Goal: Task Accomplishment & Management: Use online tool/utility

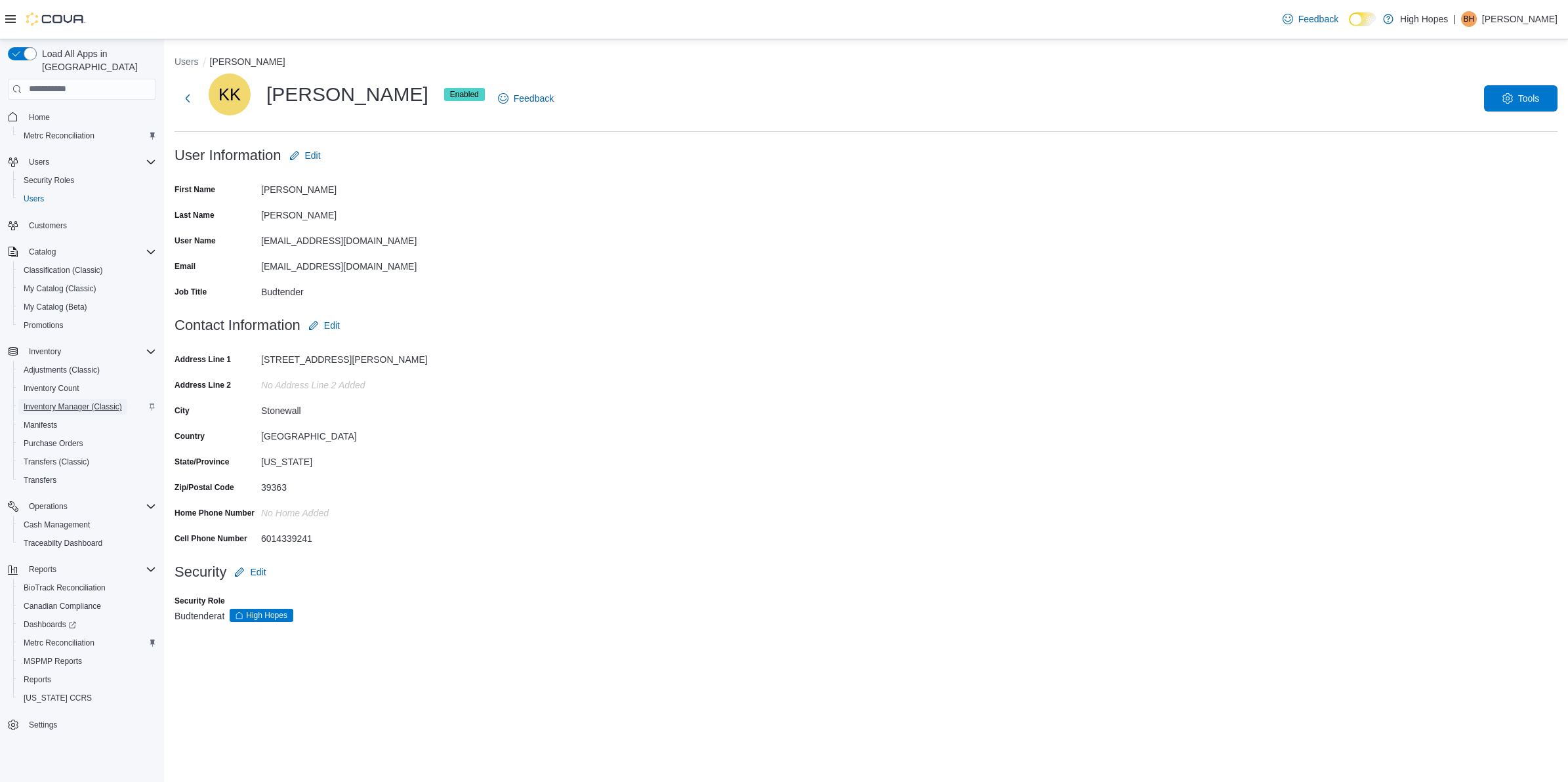
click at [81, 402] on span "Inventory Manager (Classic)" at bounding box center [73, 407] width 98 height 11
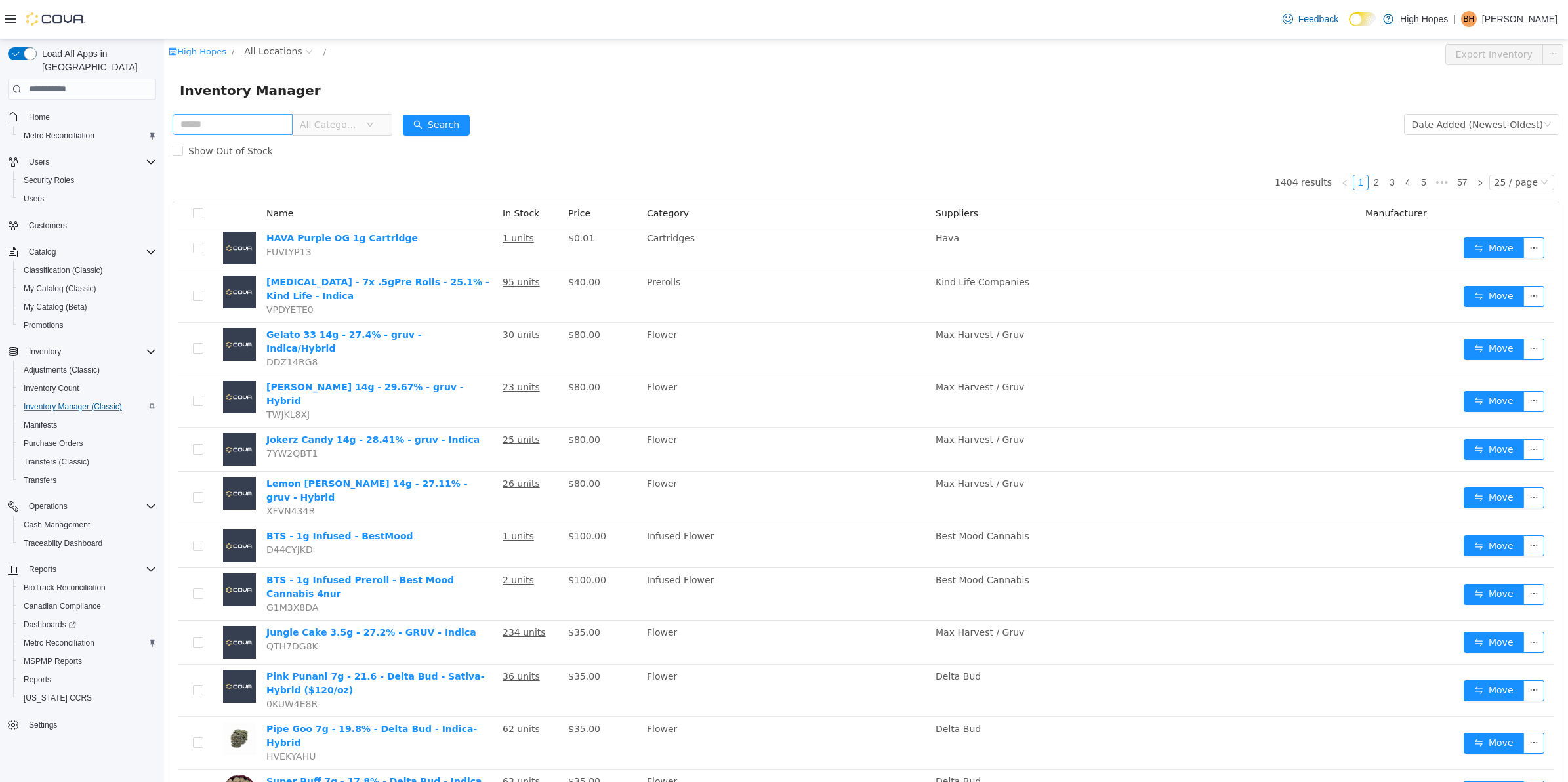
click at [241, 123] on input "text" at bounding box center [232, 124] width 120 height 21
type input "***"
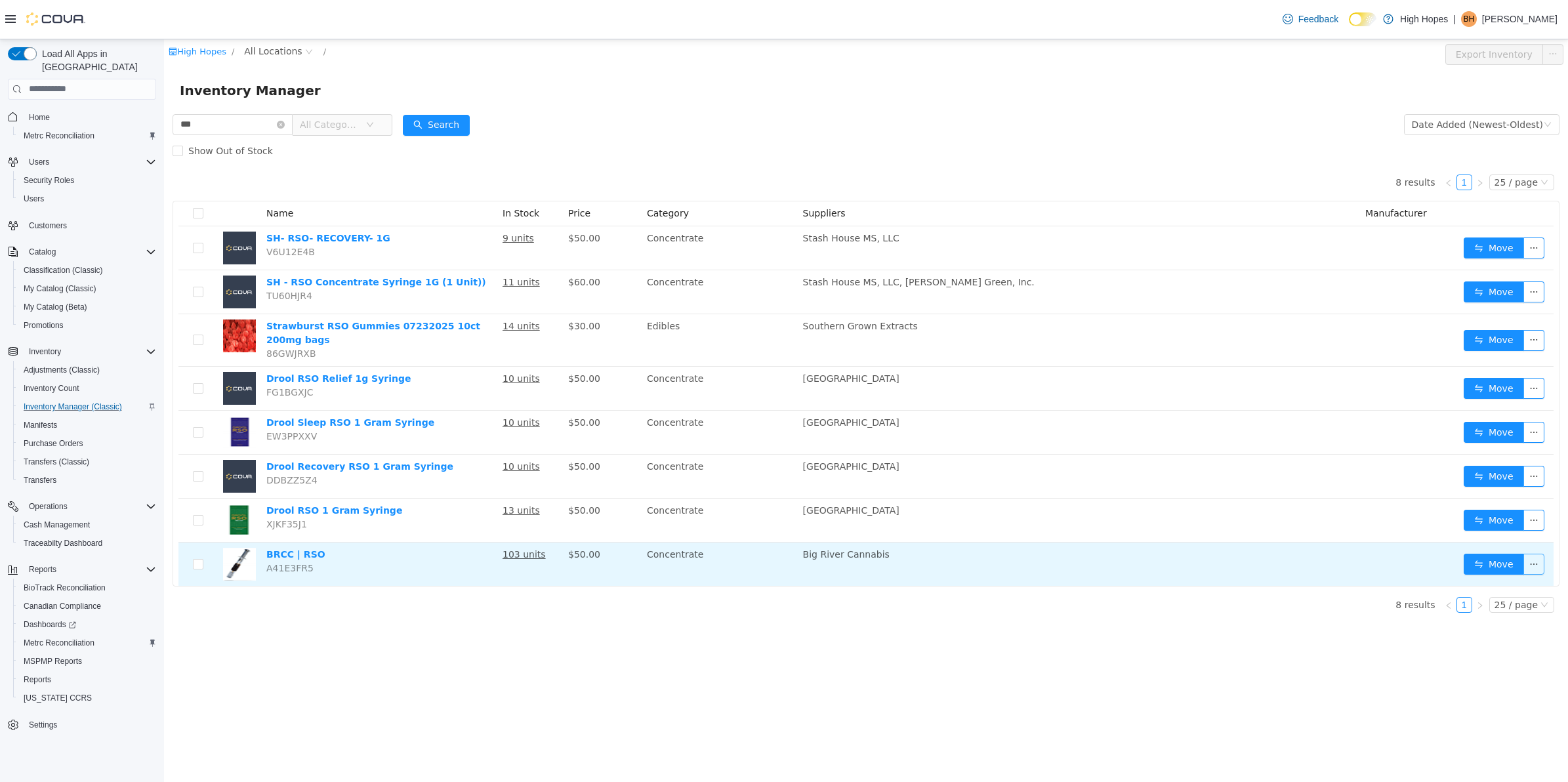
click at [1530, 559] on button "button" at bounding box center [1534, 563] width 21 height 21
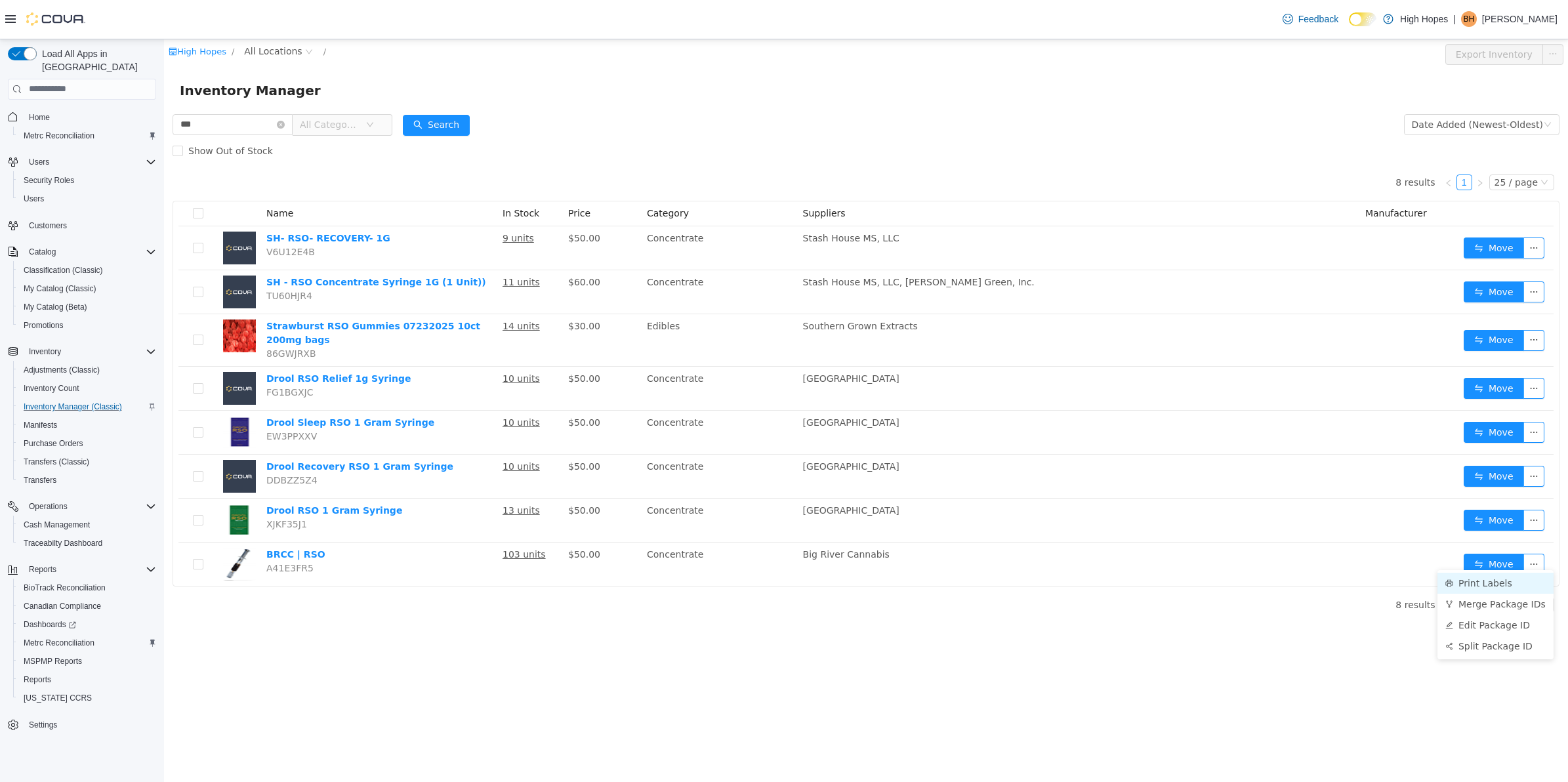
click at [1493, 581] on li "Print Labels" at bounding box center [1496, 583] width 116 height 21
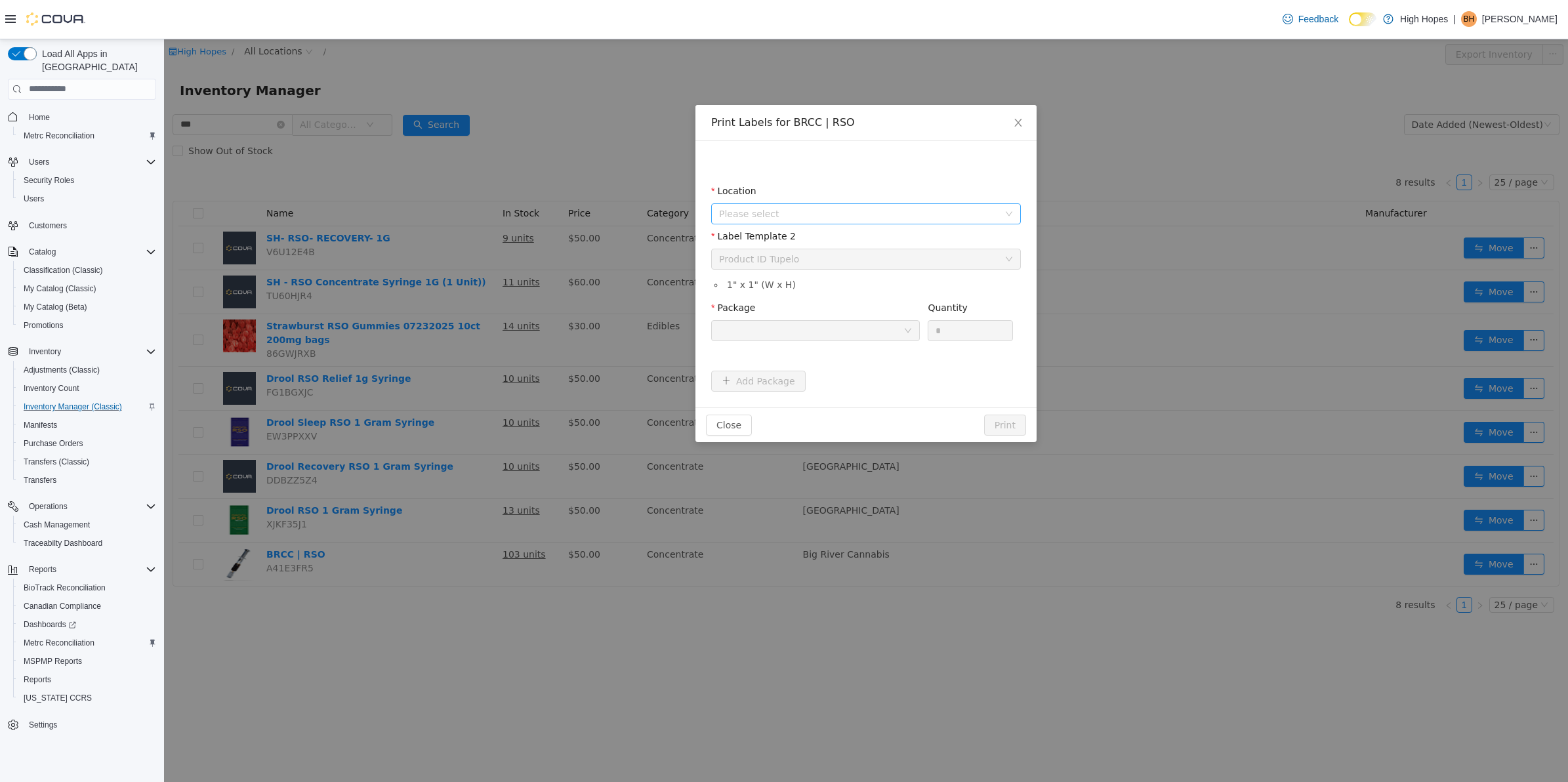
click at [953, 223] on span "Please select" at bounding box center [862, 213] width 286 height 20
click at [808, 307] on span "[STREET_ADDRESS]" at bounding box center [790, 309] width 91 height 11
click at [848, 262] on div "Please select a label template Product ID Tupelo" at bounding box center [862, 258] width 286 height 20
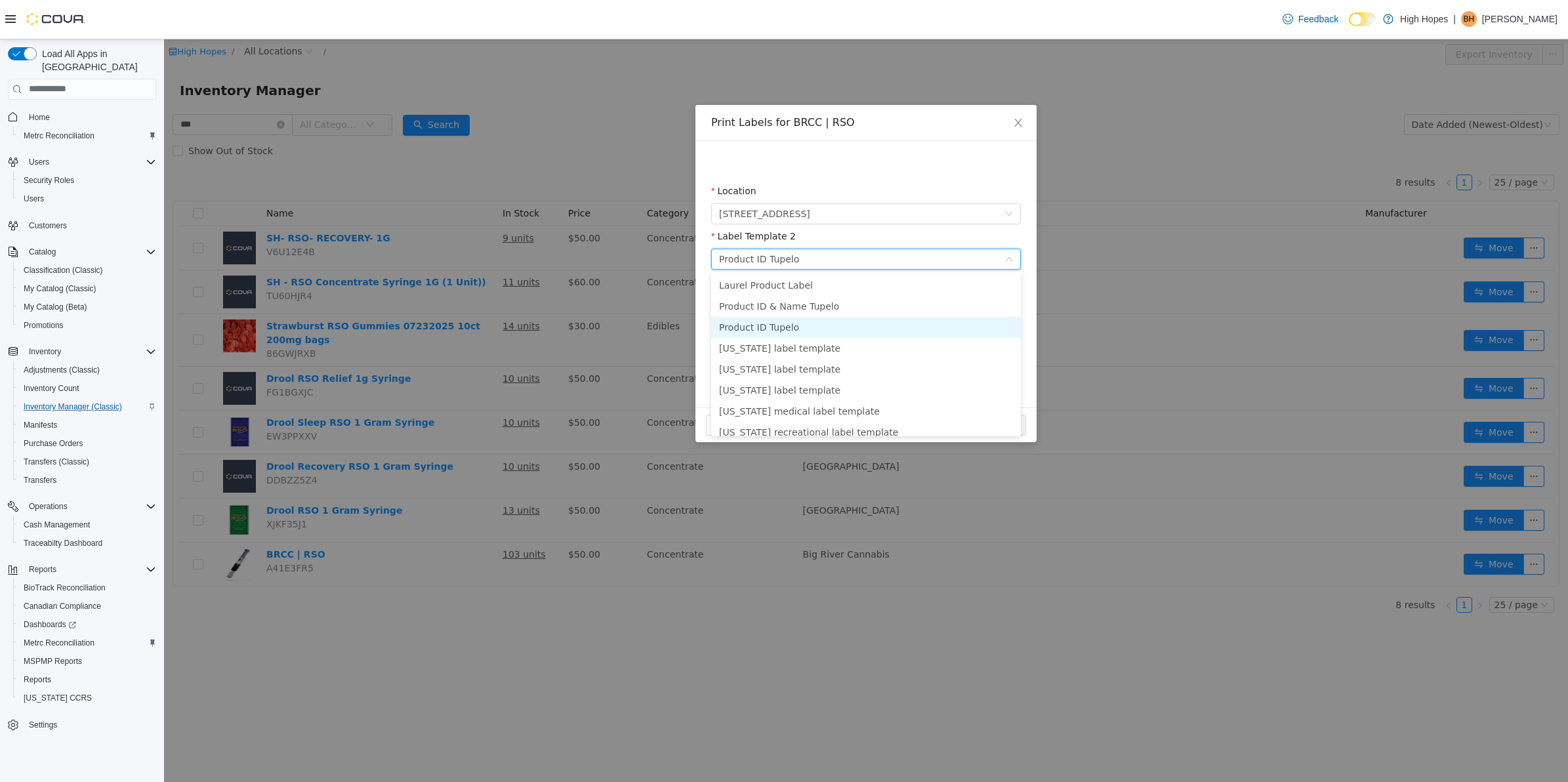
click at [798, 330] on li "Product ID Tupelo" at bounding box center [866, 327] width 310 height 21
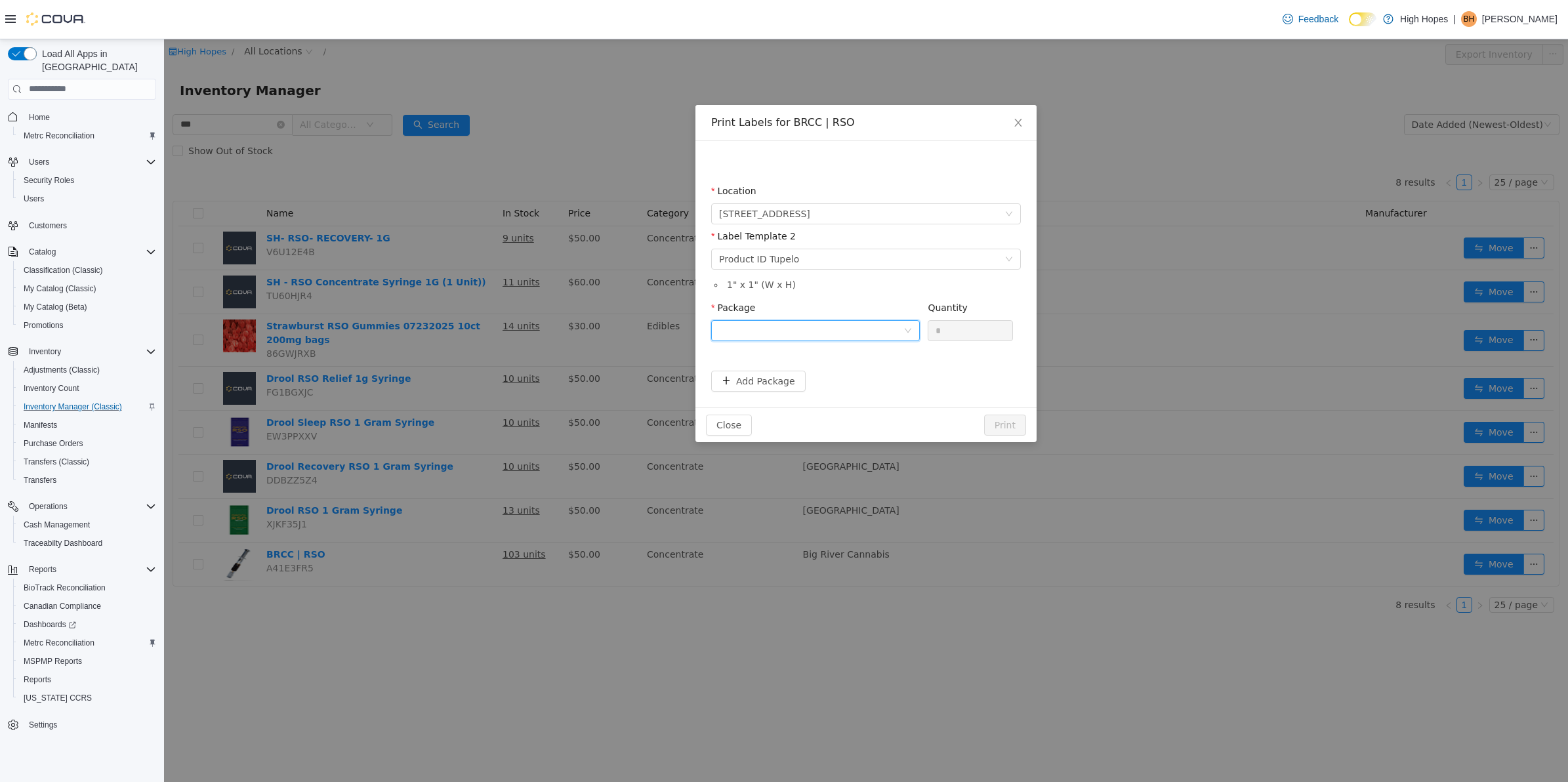
click at [798, 330] on div at bounding box center [812, 330] width 184 height 20
click at [800, 399] on strong "1A423010000413D000014882" at bounding box center [797, 398] width 156 height 11
click at [1014, 120] on icon "icon: close" at bounding box center [1018, 122] width 11 height 11
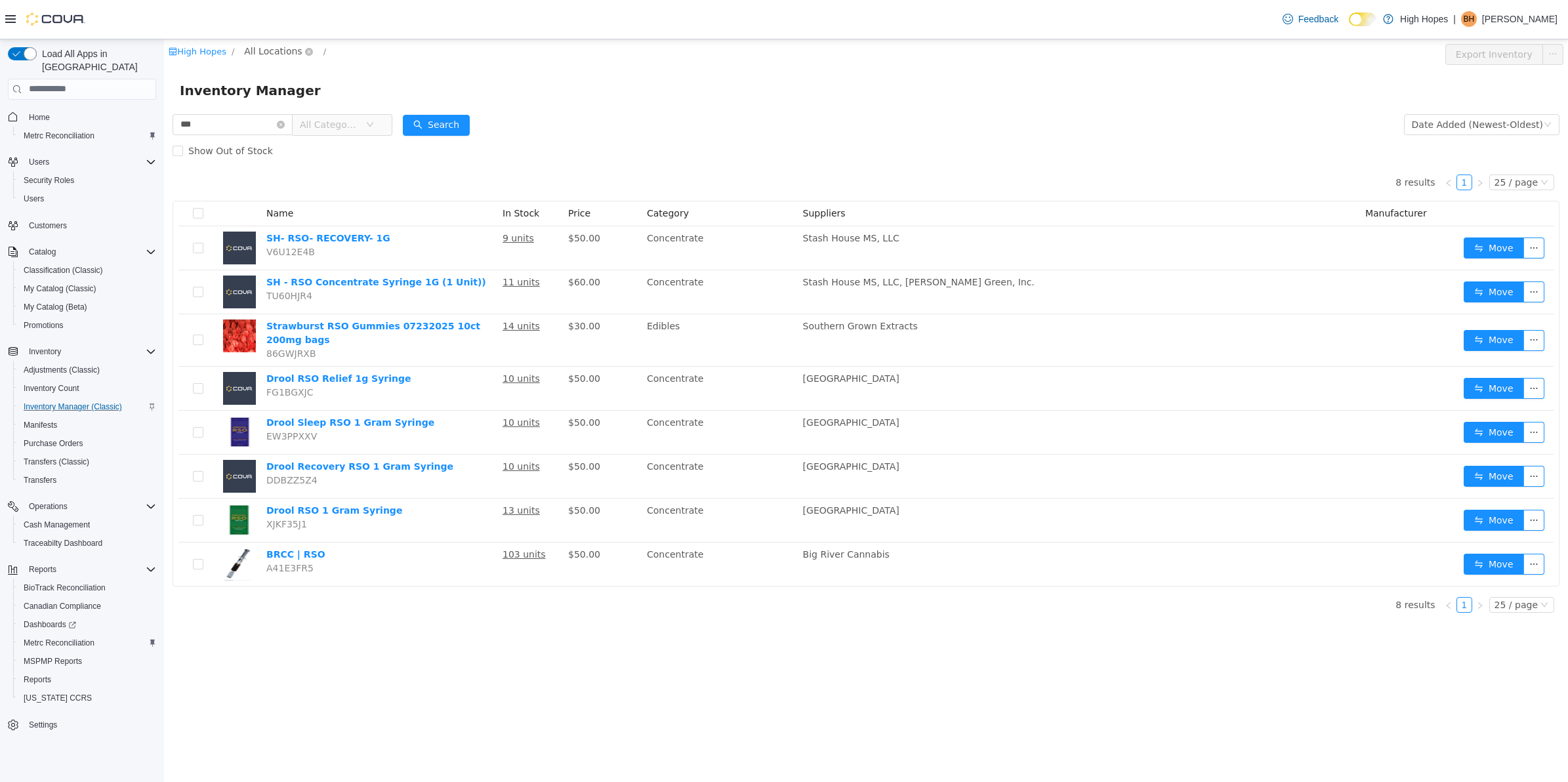
click at [277, 56] on span "All Locations" at bounding box center [272, 50] width 58 height 15
click at [316, 141] on span "[STREET_ADDRESS]" at bounding box center [318, 144] width 91 height 11
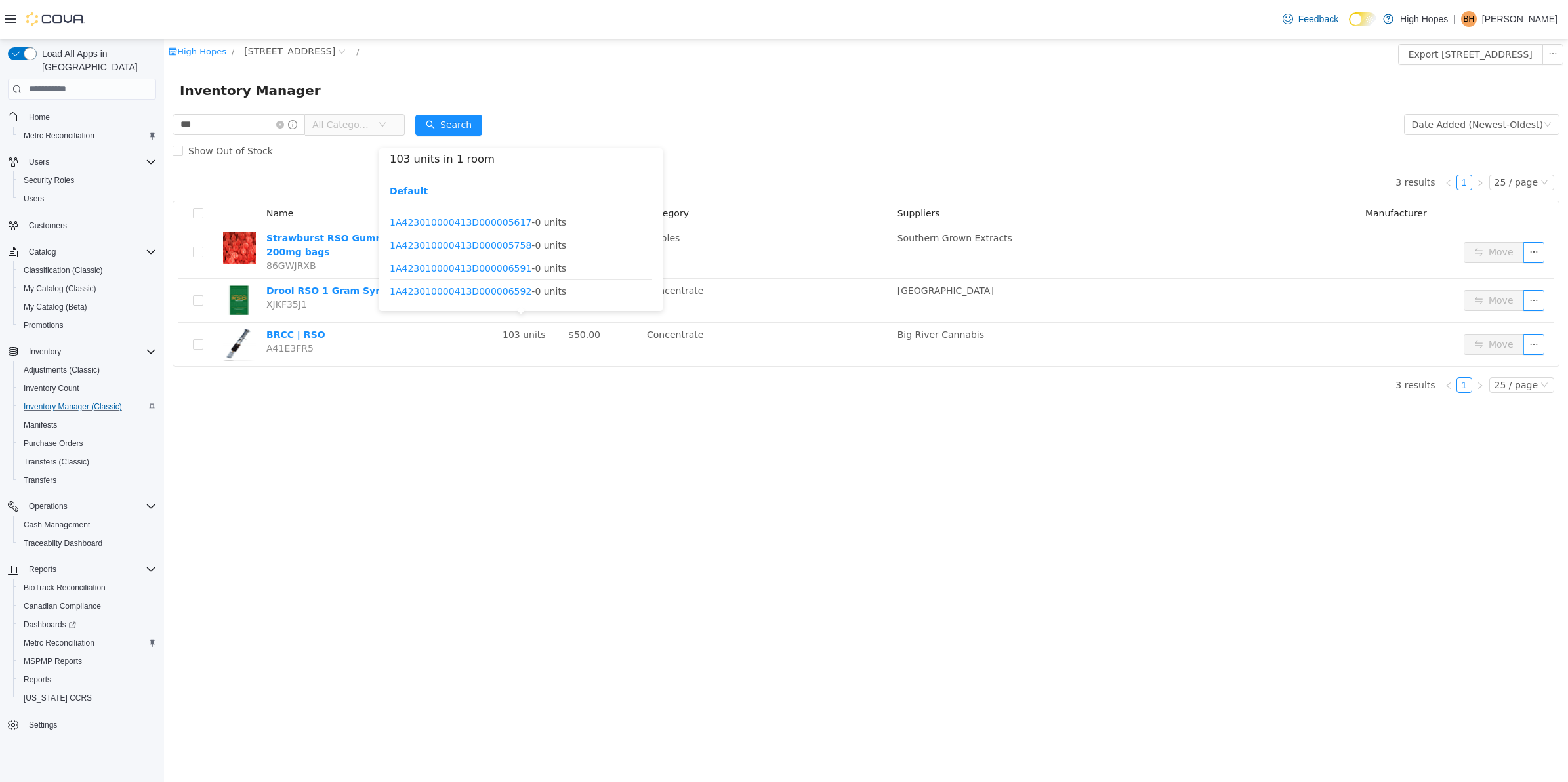
scroll to position [154, 0]
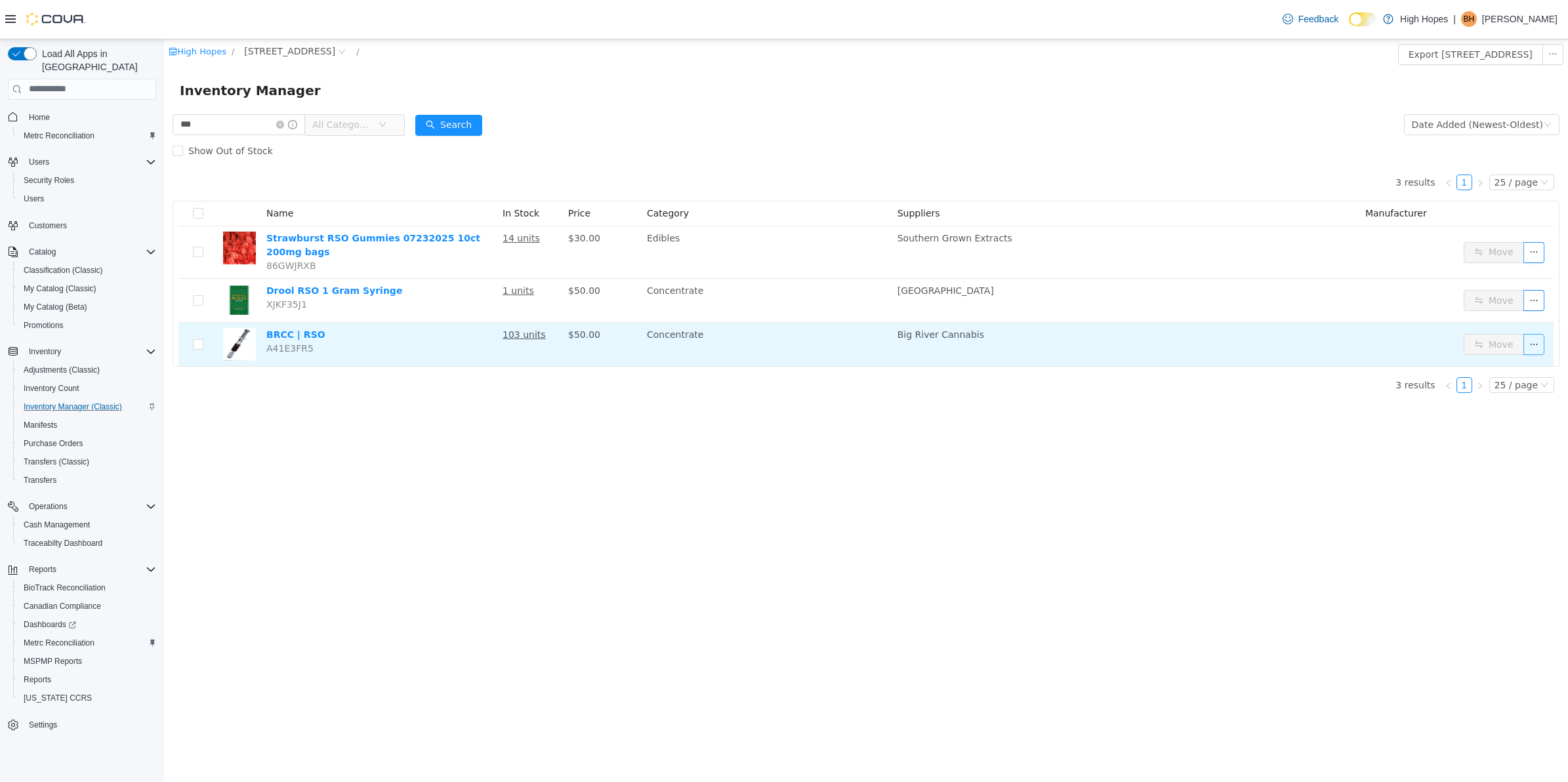
click at [1536, 342] on button "button" at bounding box center [1534, 344] width 21 height 21
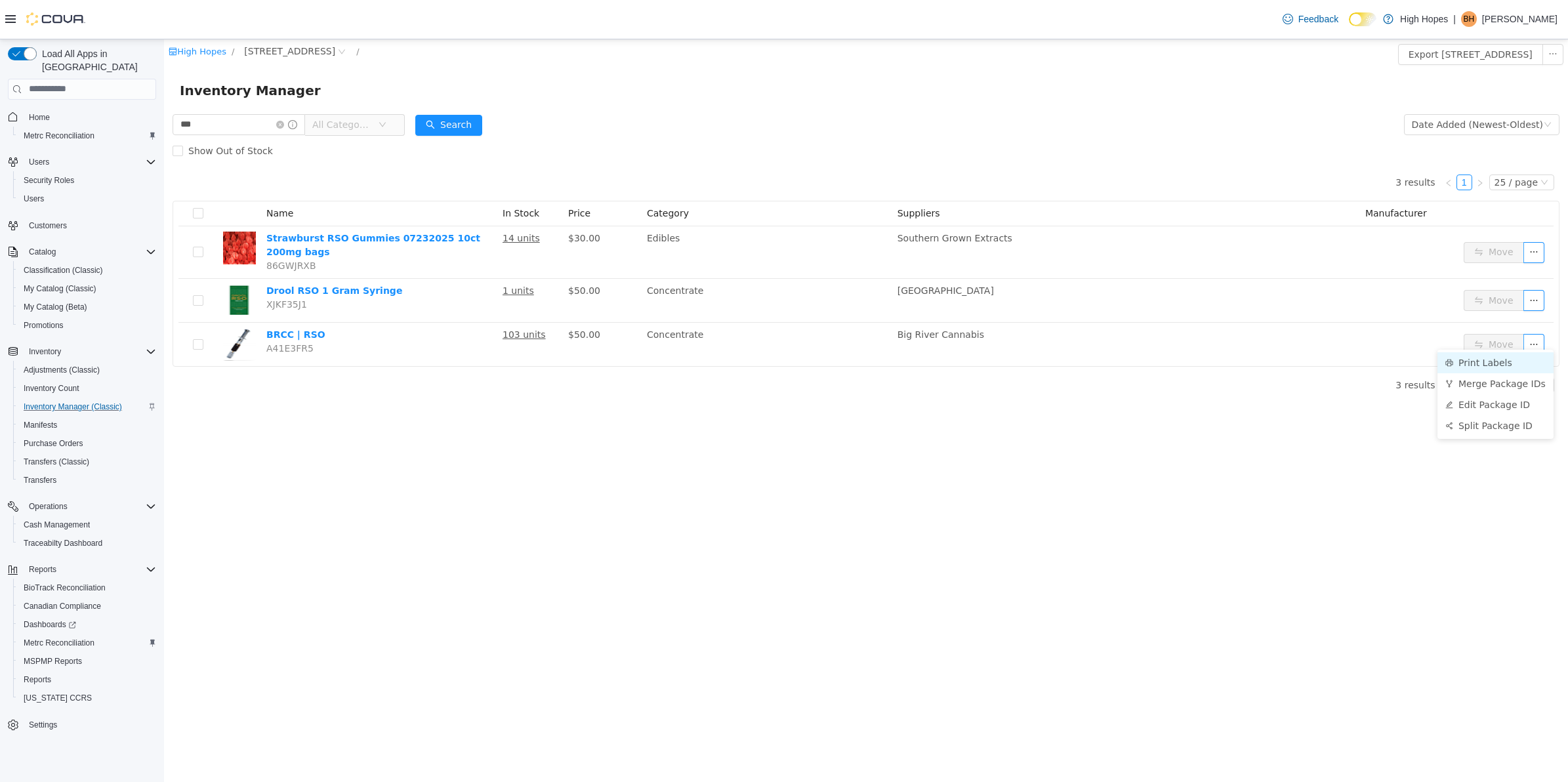
click at [1484, 360] on li "Print Labels" at bounding box center [1496, 363] width 116 height 21
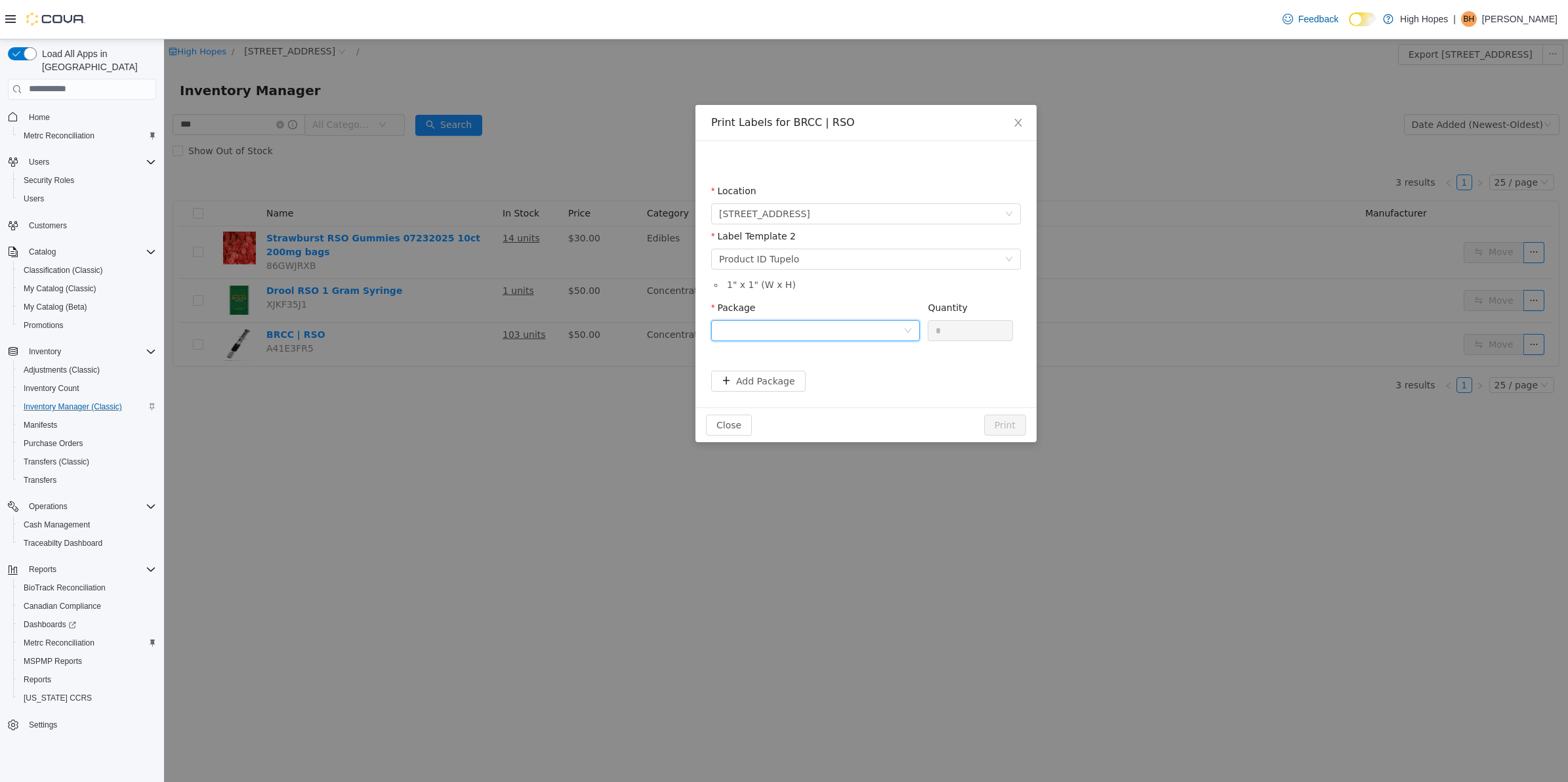
click at [862, 340] on div at bounding box center [812, 330] width 184 height 20
click at [851, 404] on li "1A423010000413D000014882" at bounding box center [815, 398] width 209 height 21
drag, startPoint x: 965, startPoint y: 325, endPoint x: 890, endPoint y: 339, distance: 76.3
click at [890, 312] on span "Package 1A423010000413D000014882 Quantity *" at bounding box center [862, 307] width 302 height 11
type input "**"
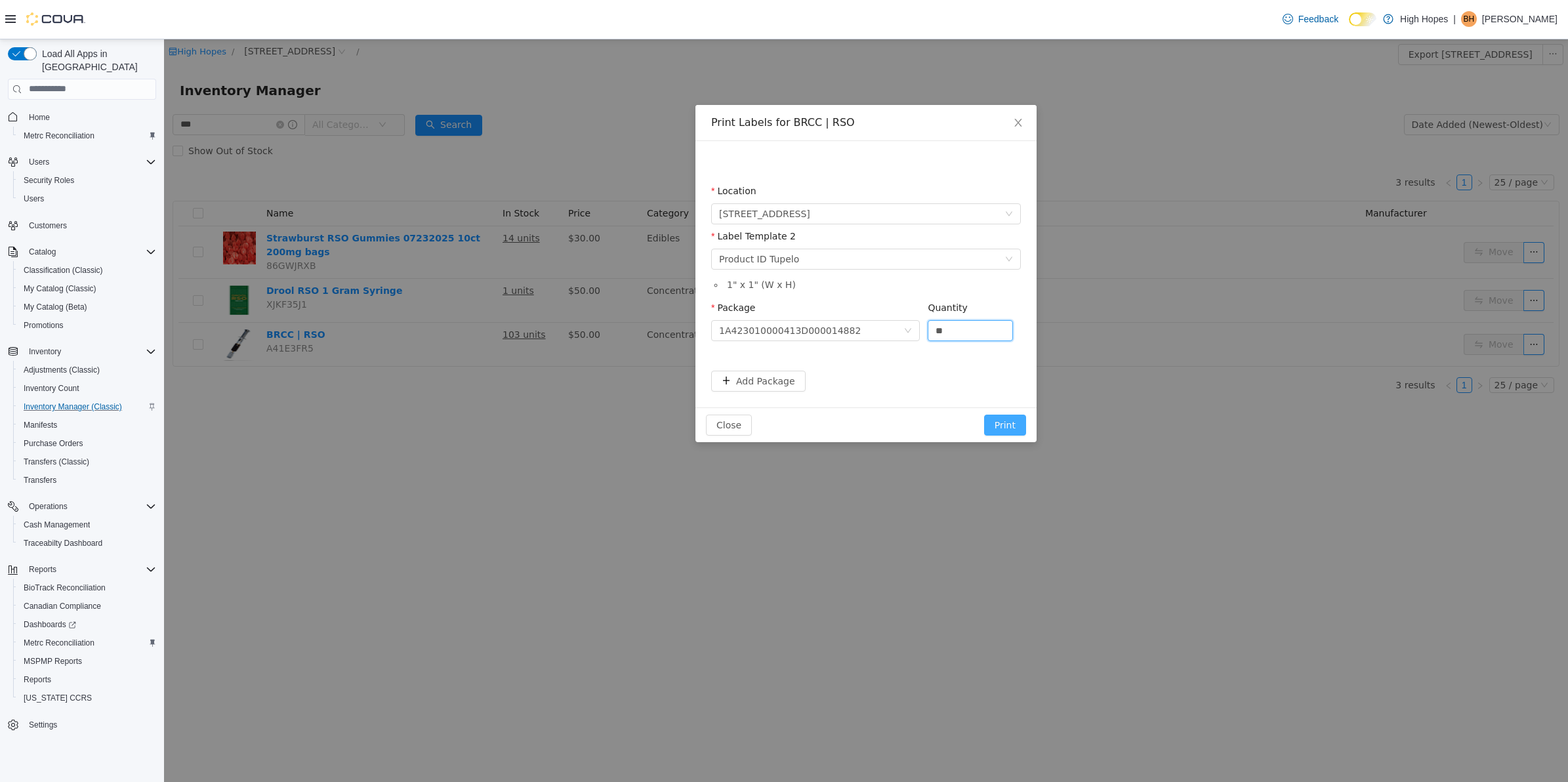
click at [1008, 419] on button "Print" at bounding box center [1005, 425] width 42 height 21
click at [1018, 426] on button "Print" at bounding box center [1005, 425] width 42 height 21
